Goal: Contribute content

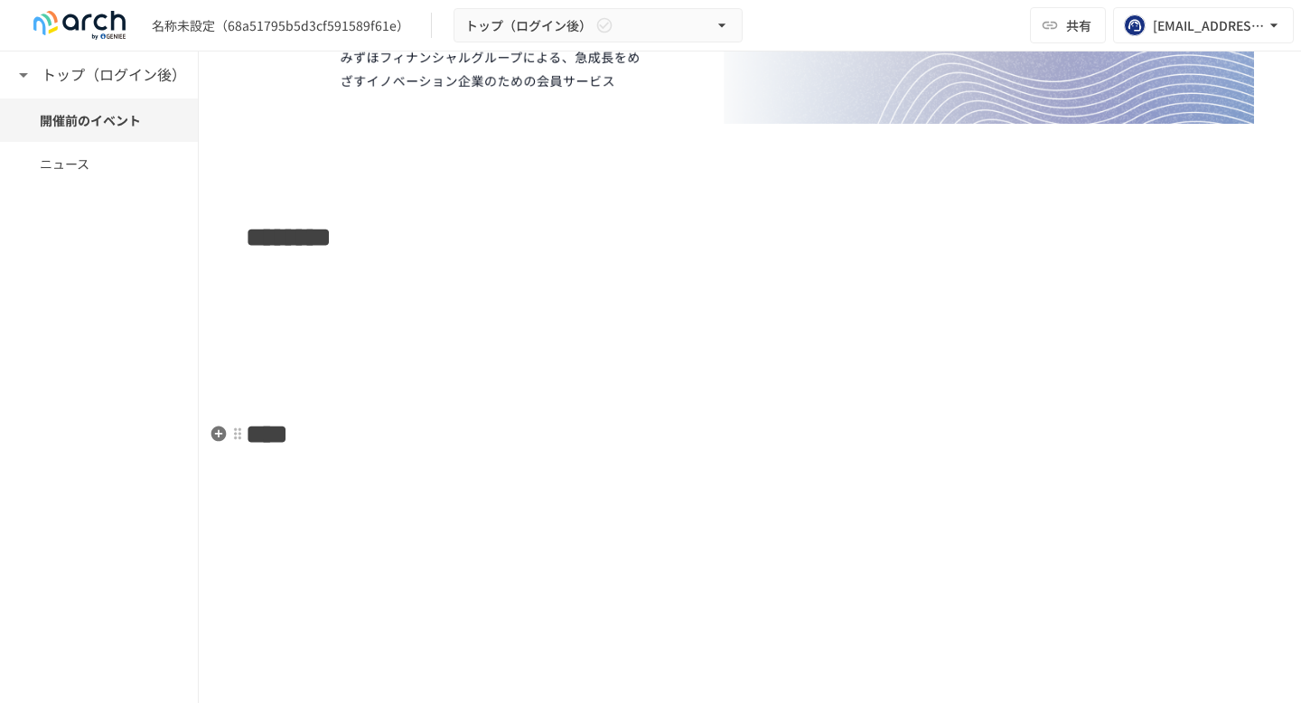
scroll to position [238, 0]
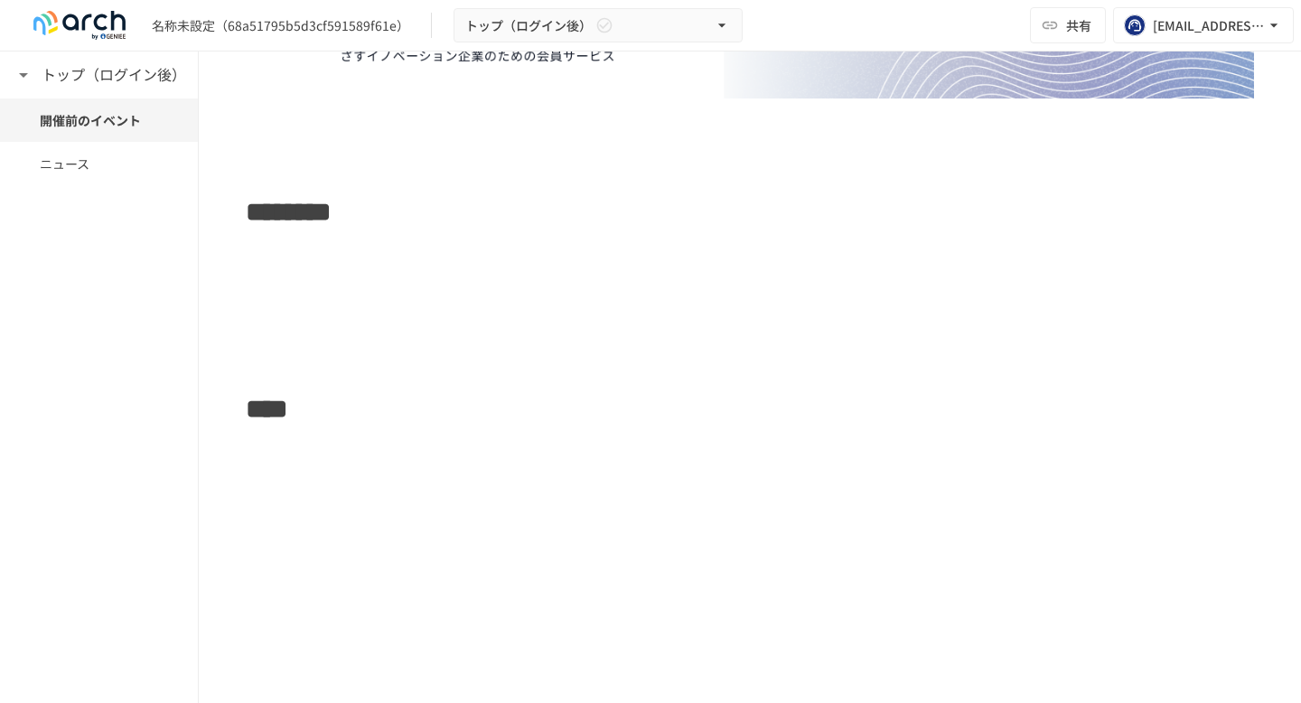
click at [260, 467] on div "******** ****" at bounding box center [750, 283] width 1102 height 853
click at [215, 453] on icon "button" at bounding box center [218, 450] width 15 height 15
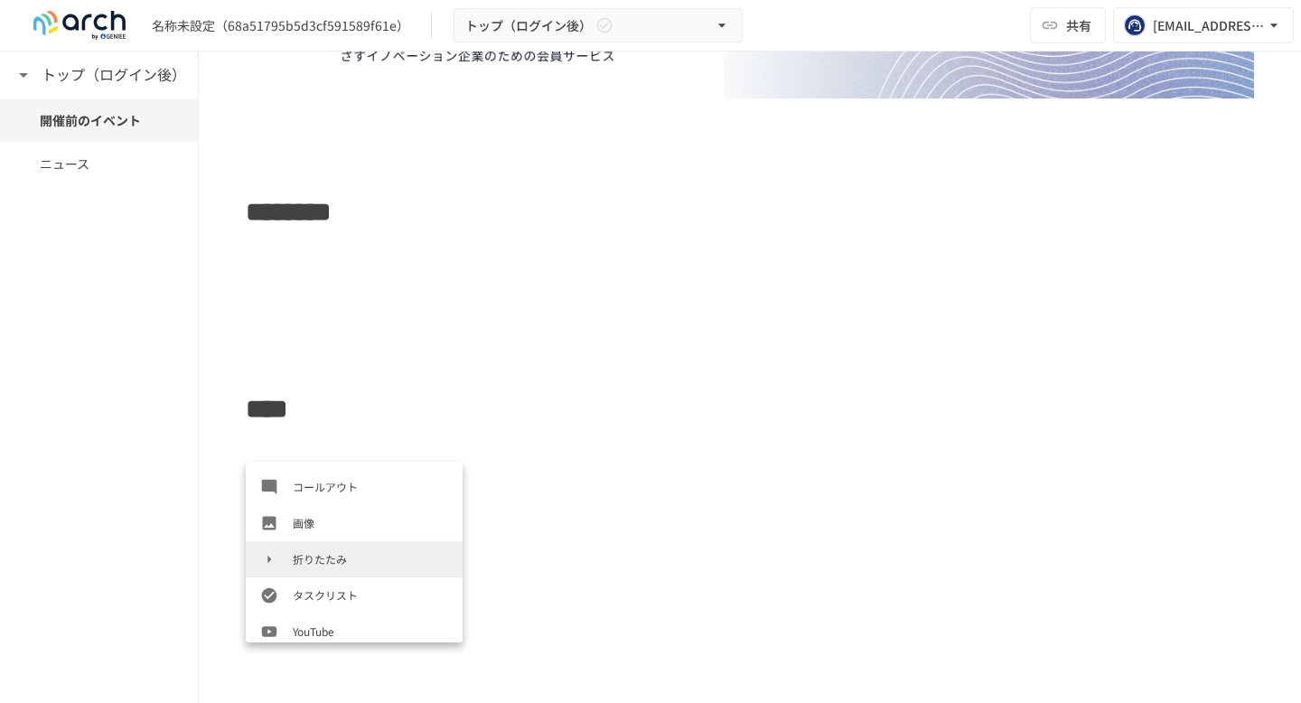
scroll to position [391, 0]
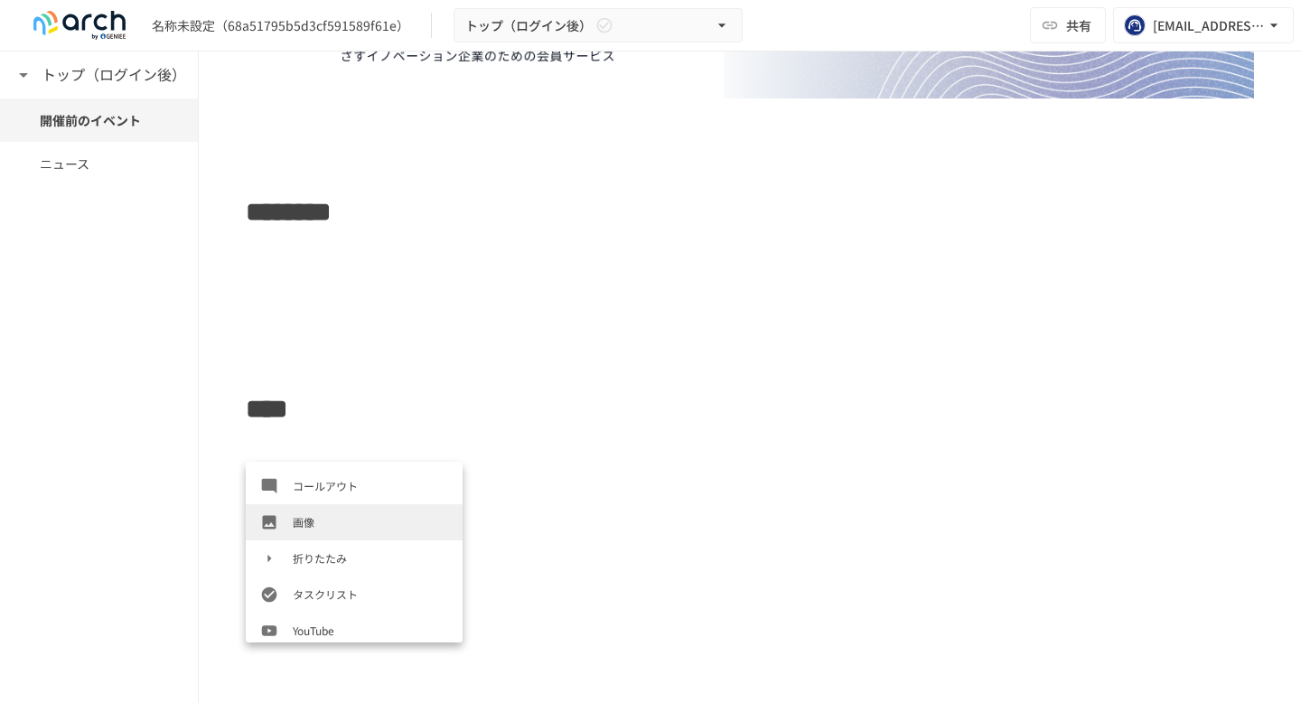
click at [316, 513] on span "画像" at bounding box center [370, 521] width 155 height 17
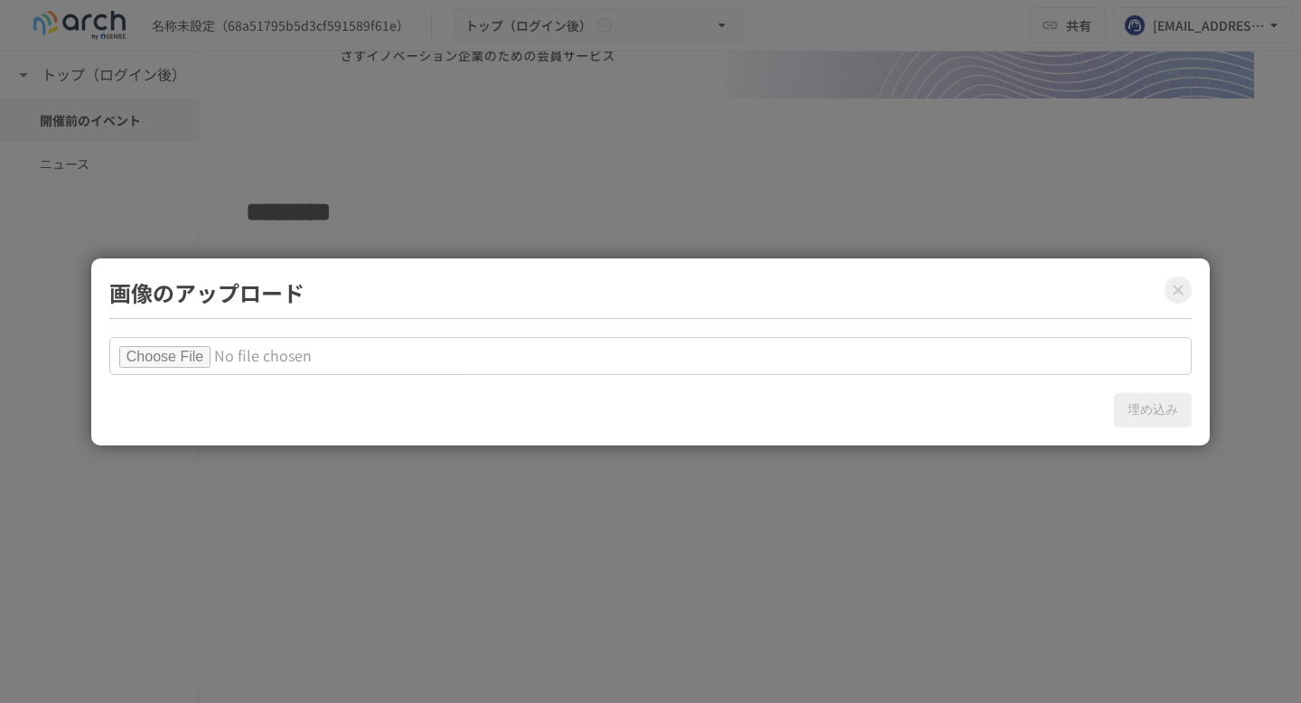
click at [199, 351] on input "file" at bounding box center [650, 356] width 1082 height 38
type input "**********"
click at [1159, 416] on button "埋め込み" at bounding box center [1153, 410] width 78 height 34
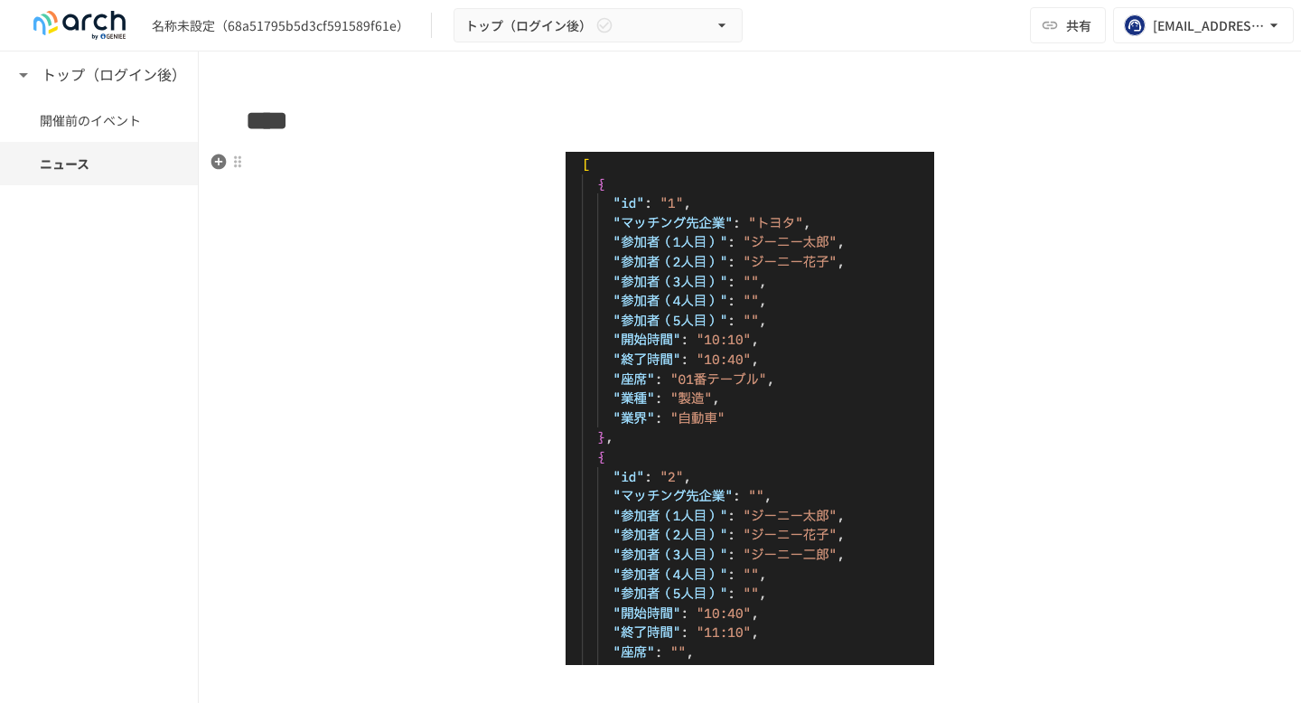
scroll to position [770, 0]
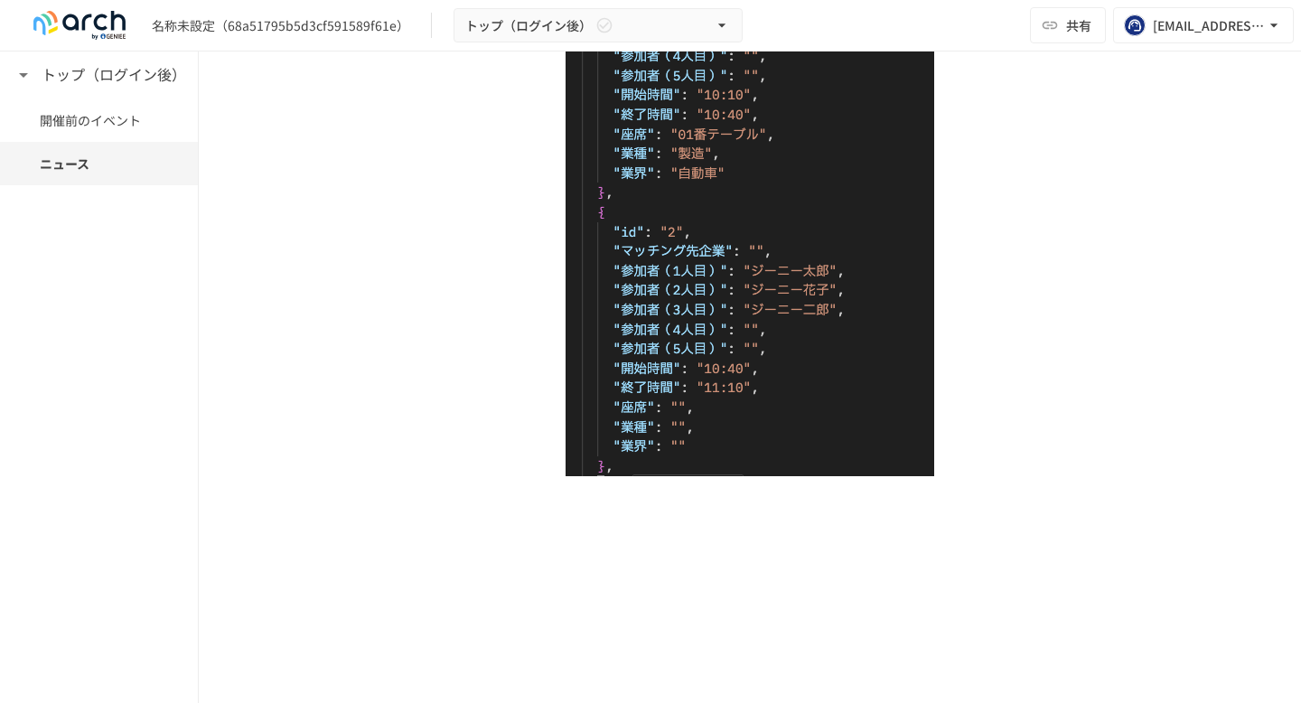
click at [655, 377] on img at bounding box center [749, 191] width 369 height 569
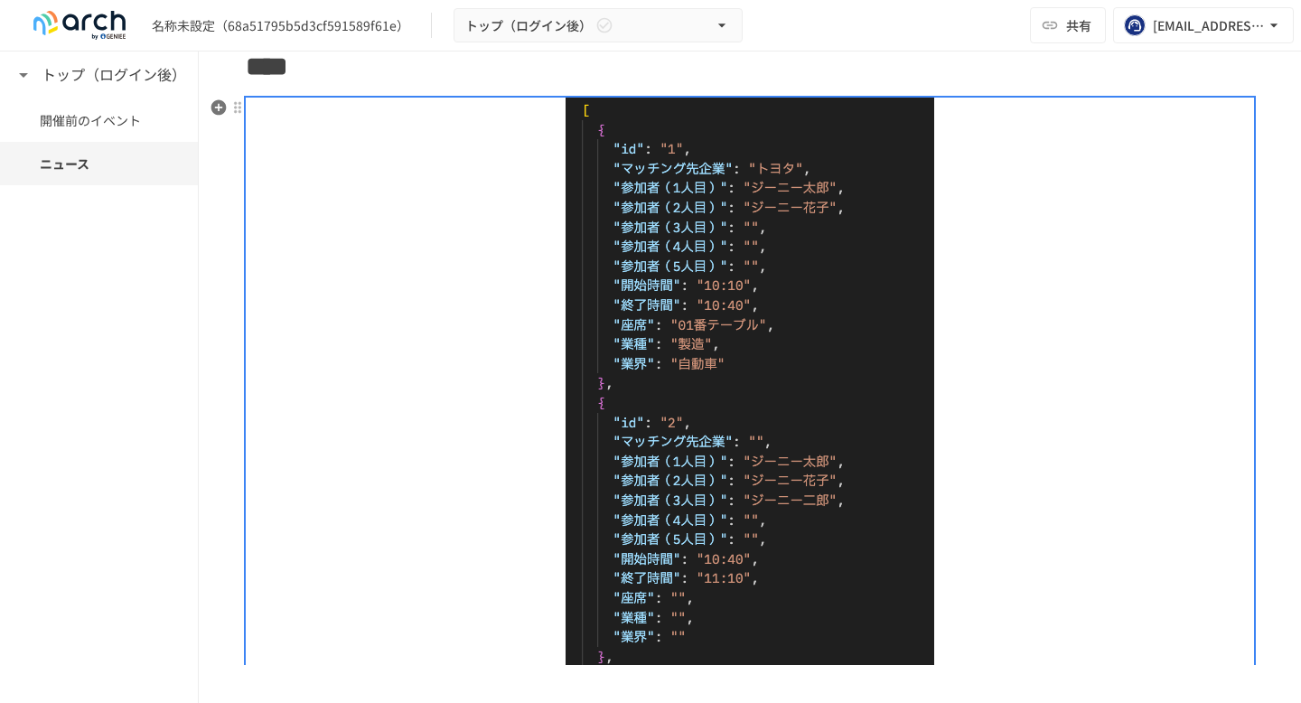
scroll to position [502, 0]
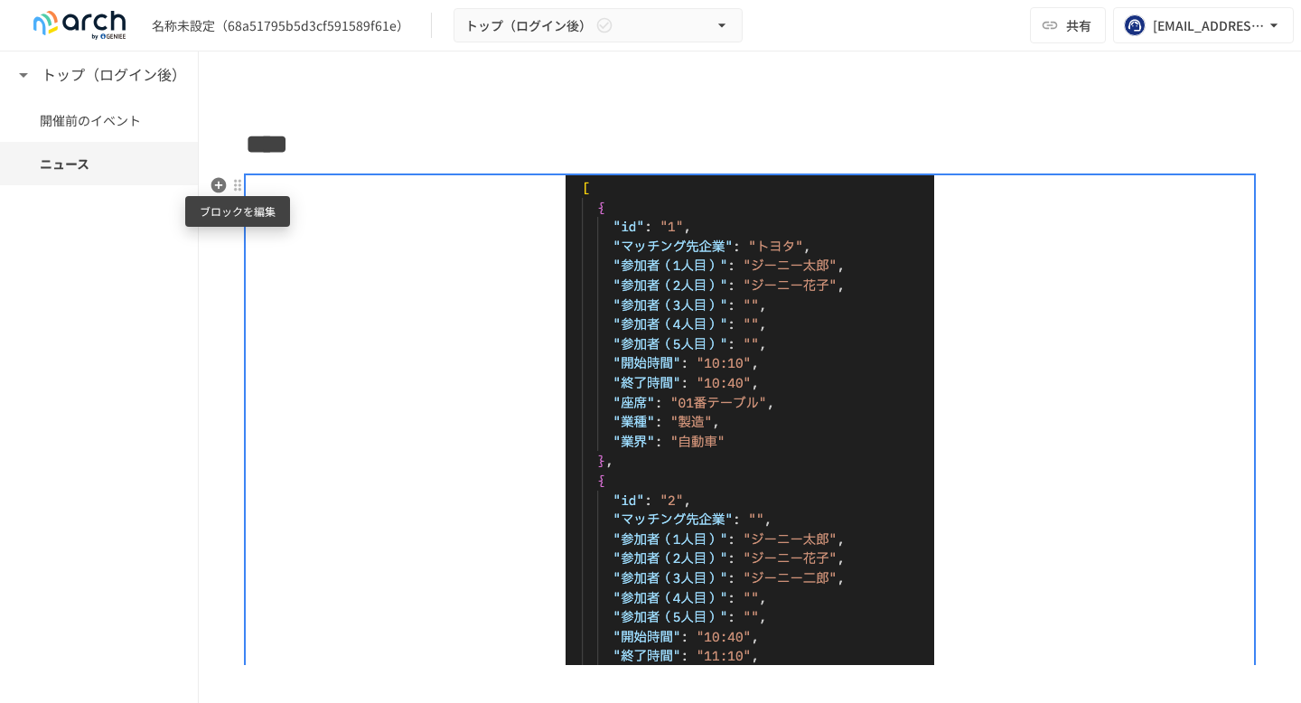
click at [239, 185] on div at bounding box center [237, 185] width 14 height 14
click at [411, 434] on div at bounding box center [650, 351] width 1301 height 703
click at [449, 449] on div at bounding box center [750, 459] width 1008 height 569
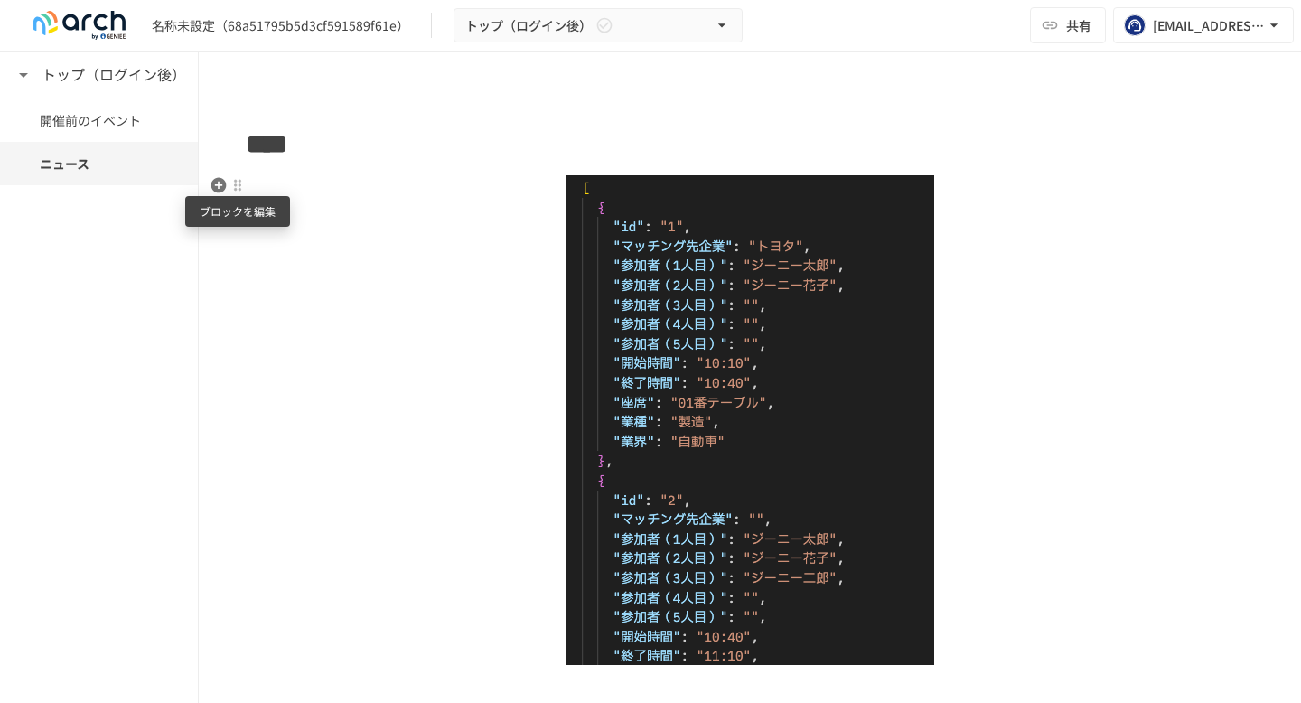
click at [238, 190] on div at bounding box center [237, 185] width 14 height 14
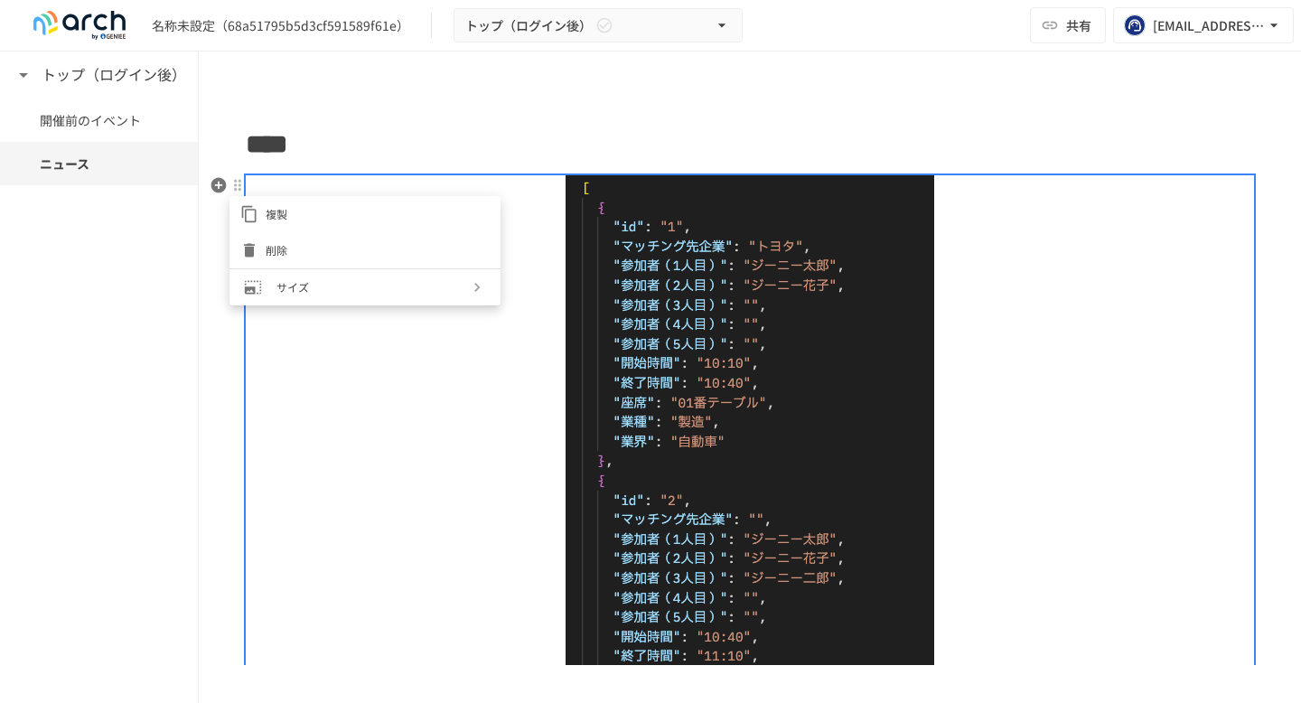
click at [481, 450] on div at bounding box center [650, 351] width 1301 height 703
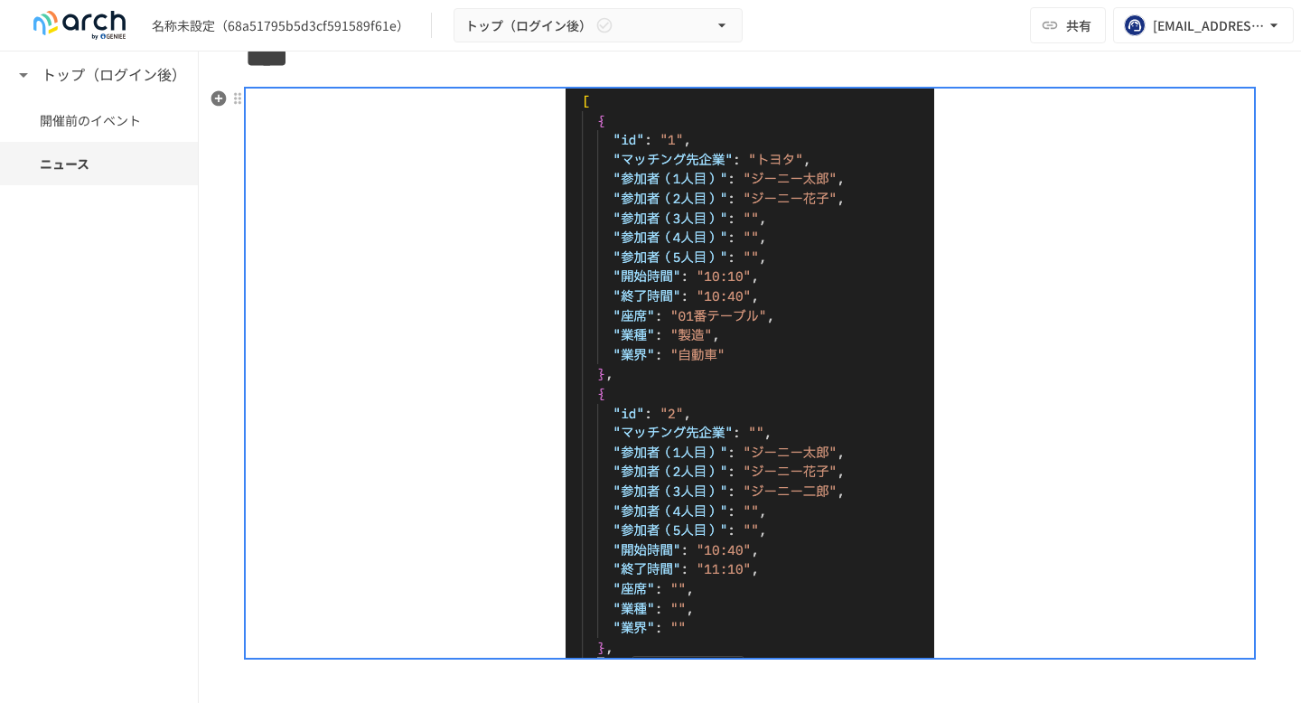
scroll to position [450, 0]
